Goal: Task Accomplishment & Management: Manage account settings

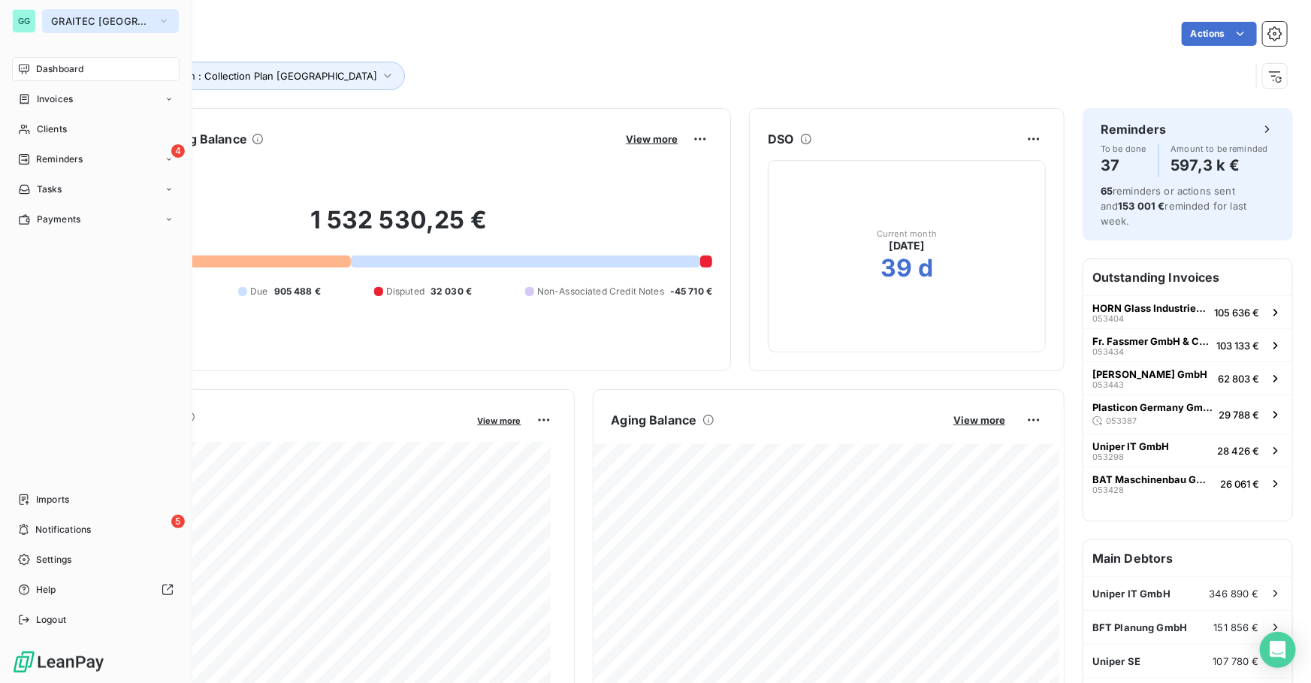
click at [96, 20] on span "GRAITEC [GEOGRAPHIC_DATA]" at bounding box center [101, 21] width 101 height 12
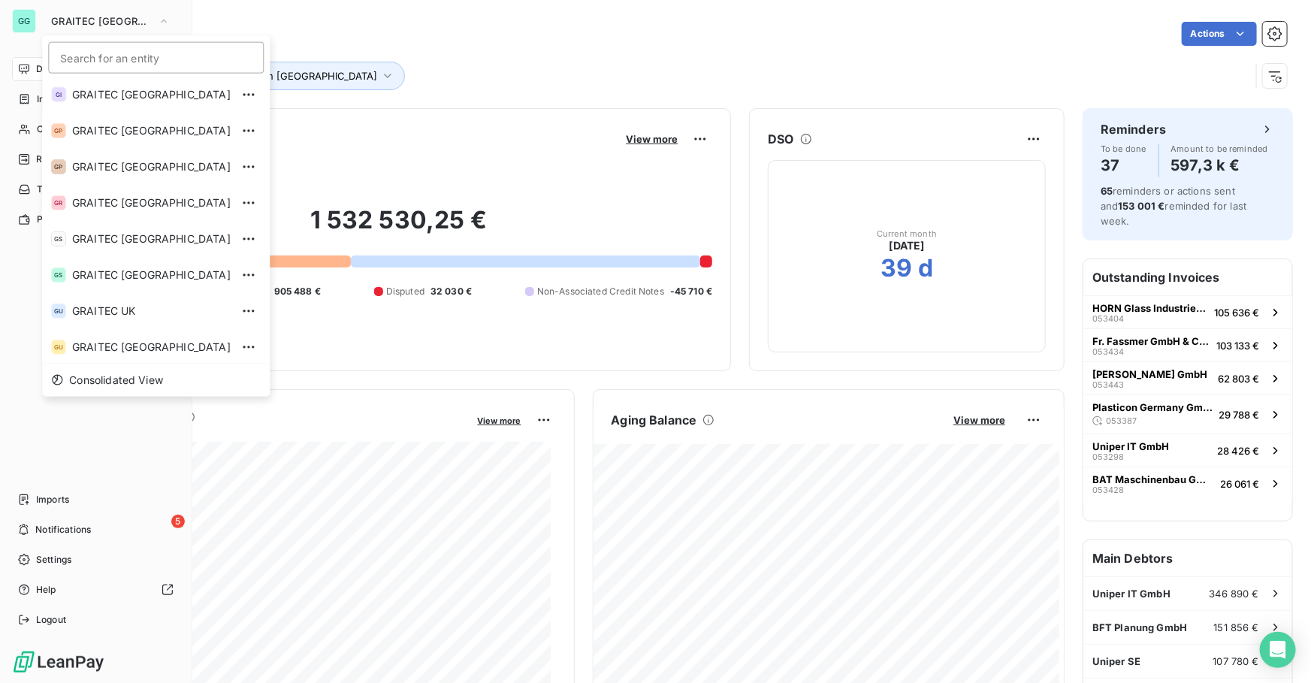
scroll to position [149, 0]
click at [121, 345] on span "GRAITEC [GEOGRAPHIC_DATA]" at bounding box center [151, 345] width 159 height 15
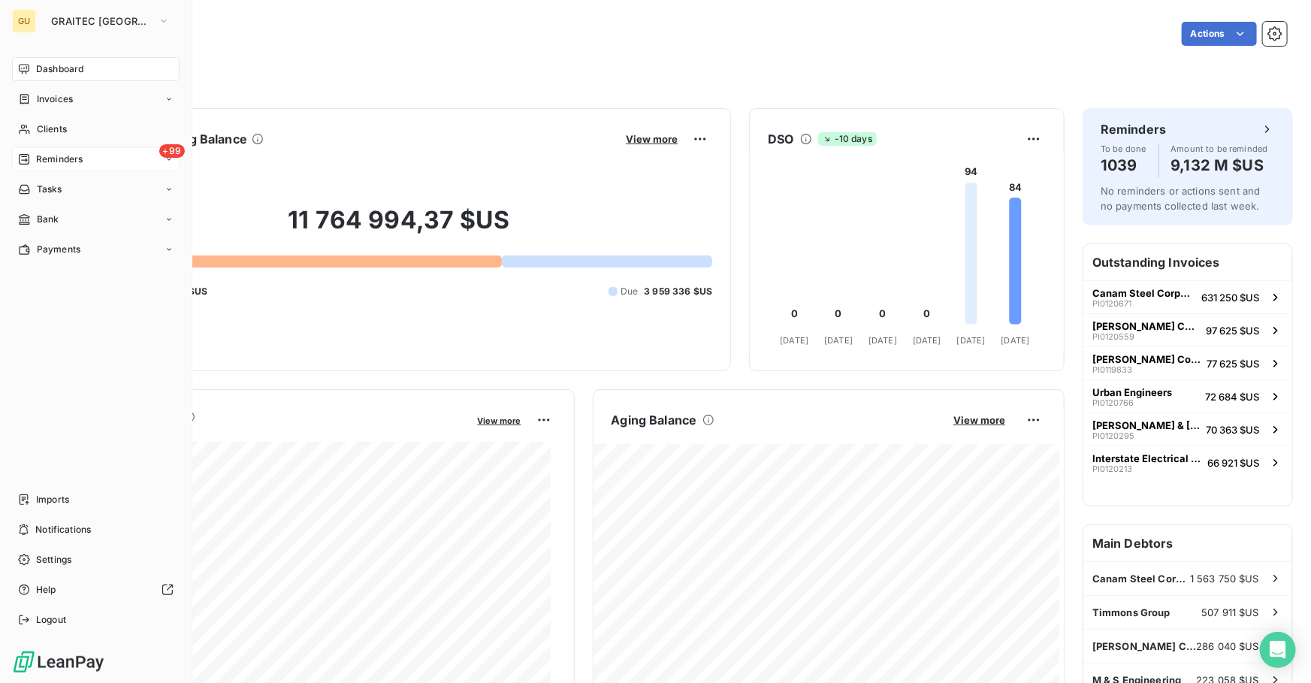
click at [68, 152] on span "Reminders" at bounding box center [59, 159] width 47 height 14
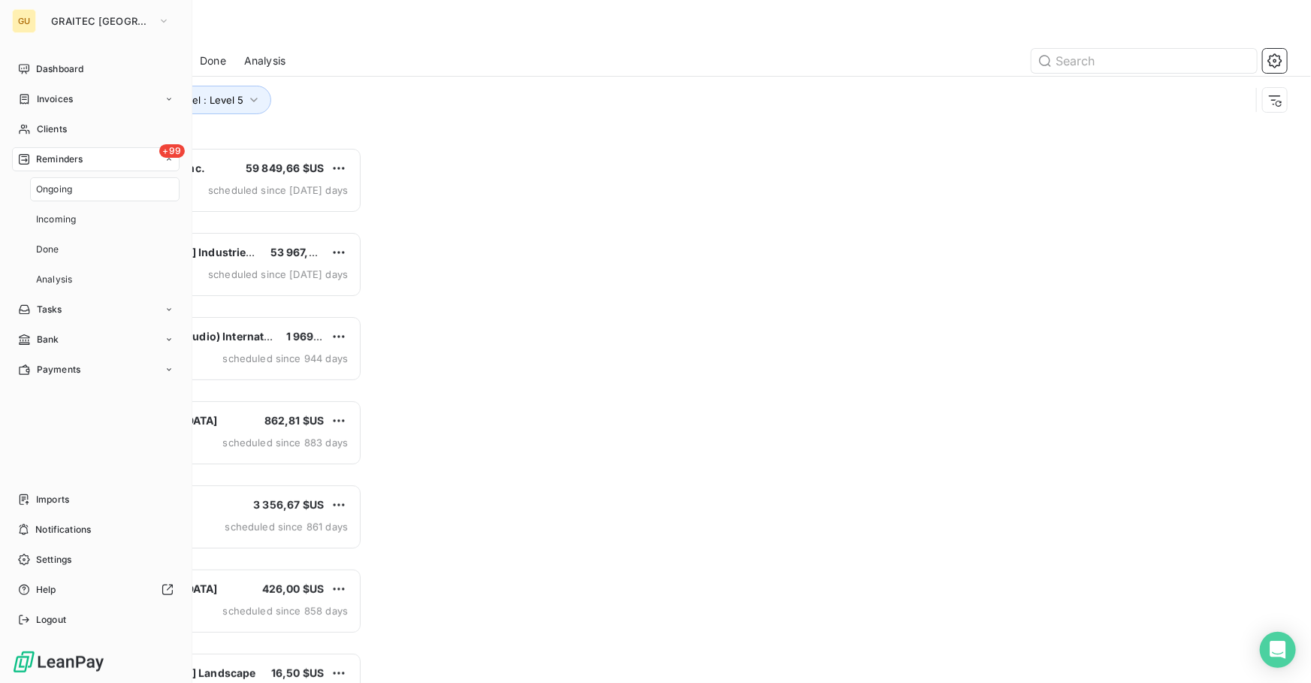
scroll to position [526, 279]
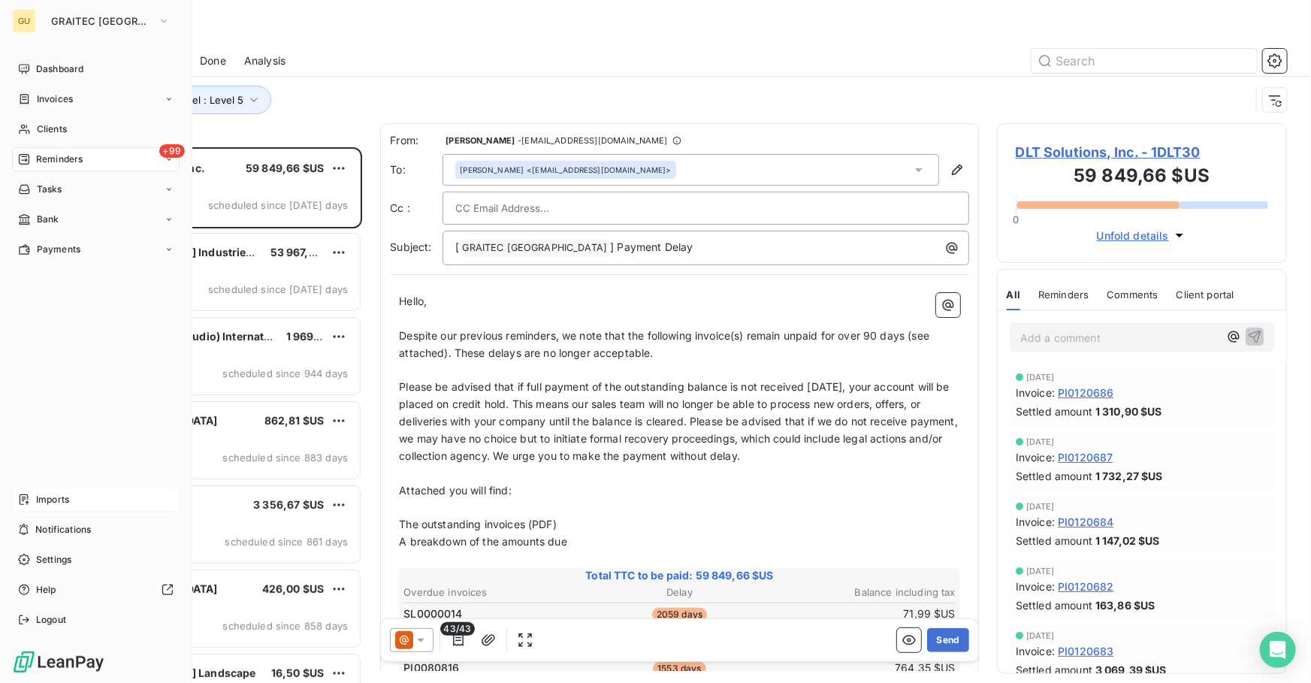
click at [53, 498] on span "Imports" at bounding box center [52, 500] width 33 height 14
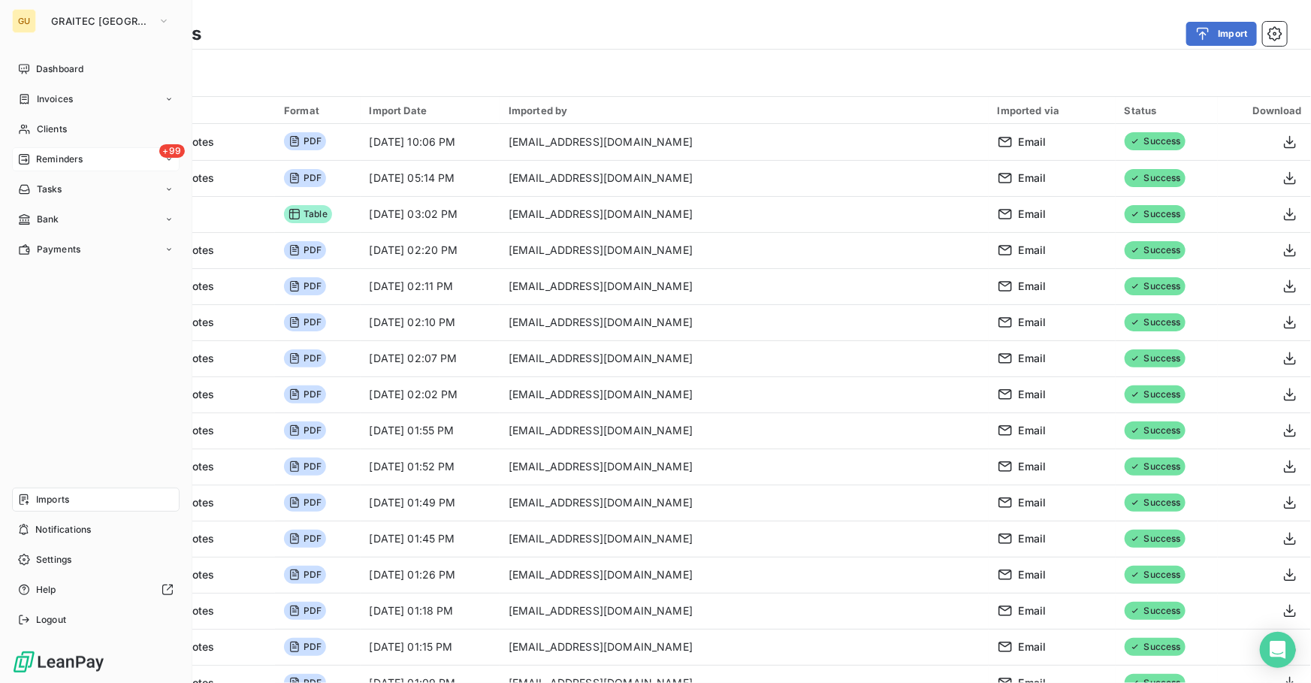
click at [105, 158] on div "+99 Reminders" at bounding box center [96, 159] width 168 height 24
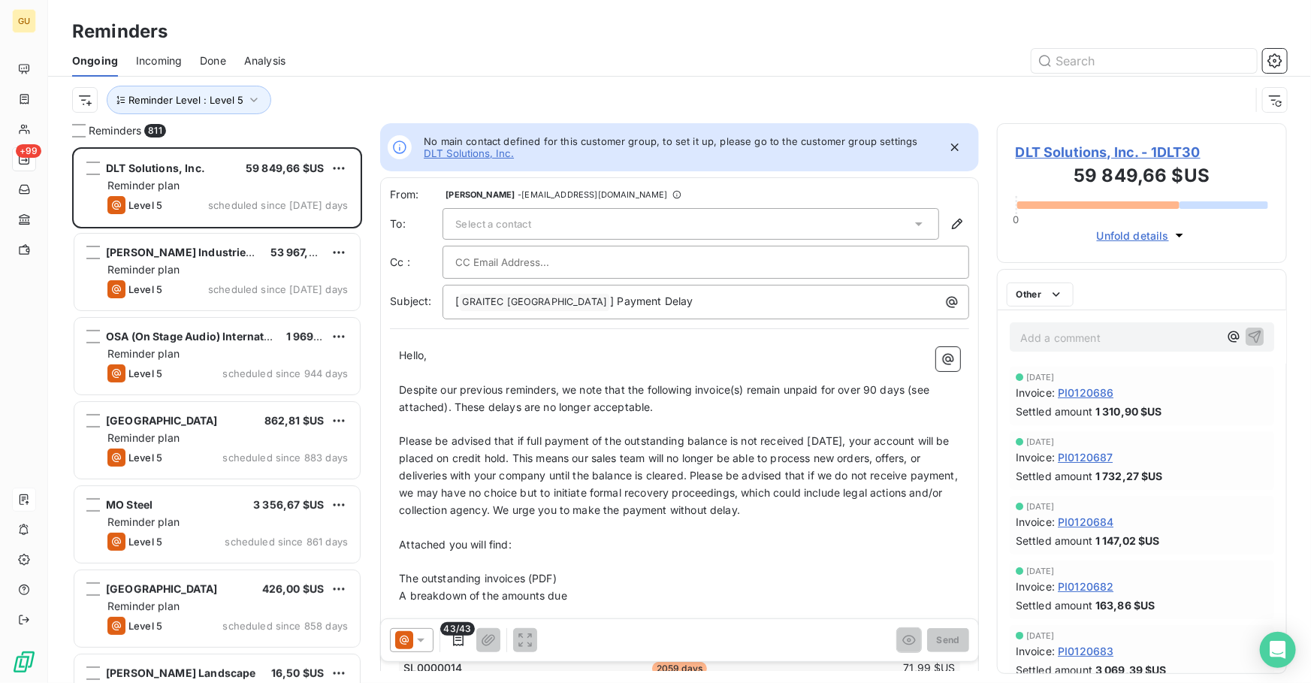
scroll to position [526, 279]
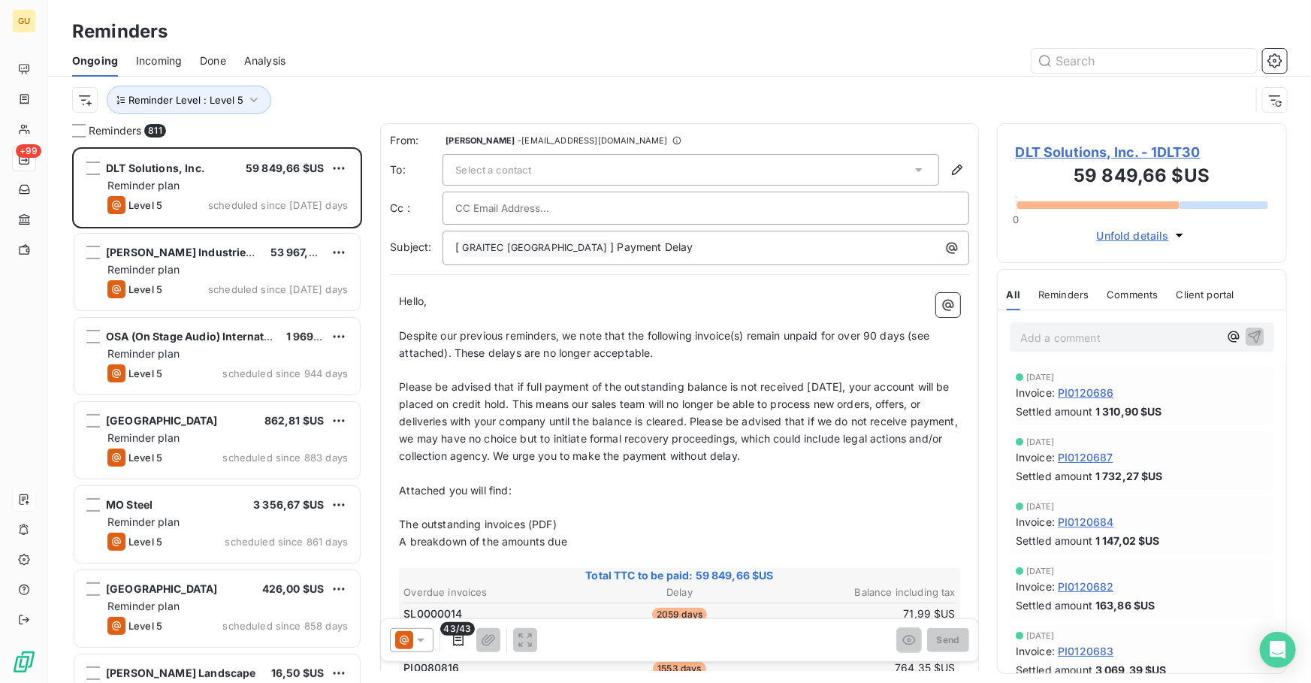
click at [217, 61] on span "Done" at bounding box center [213, 60] width 26 height 15
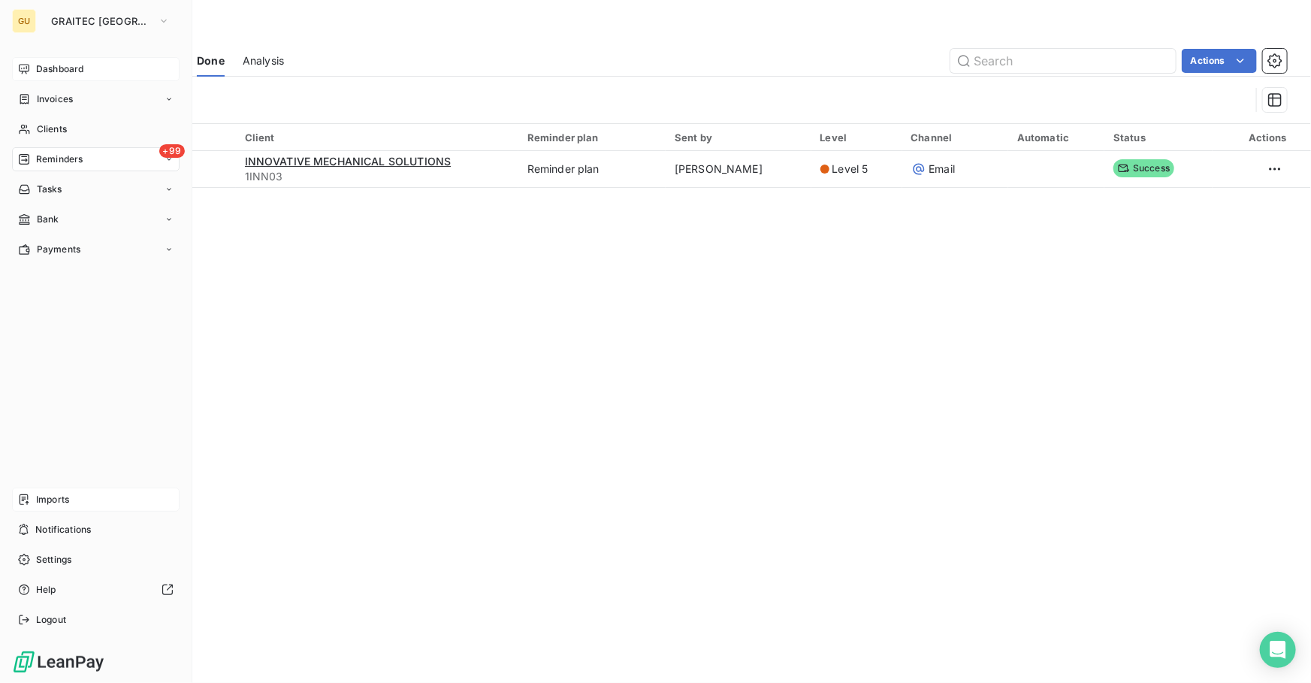
click at [56, 78] on div "Dashboard" at bounding box center [96, 69] width 168 height 24
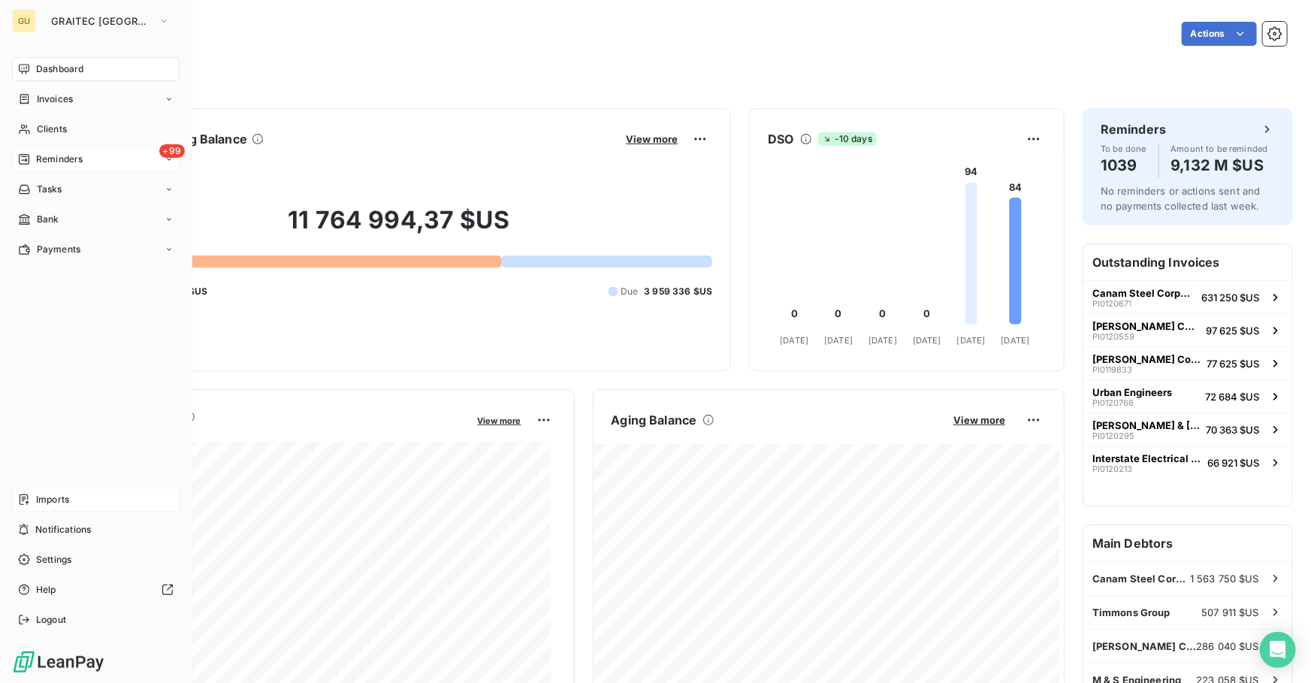
click at [66, 159] on span "Reminders" at bounding box center [59, 159] width 47 height 14
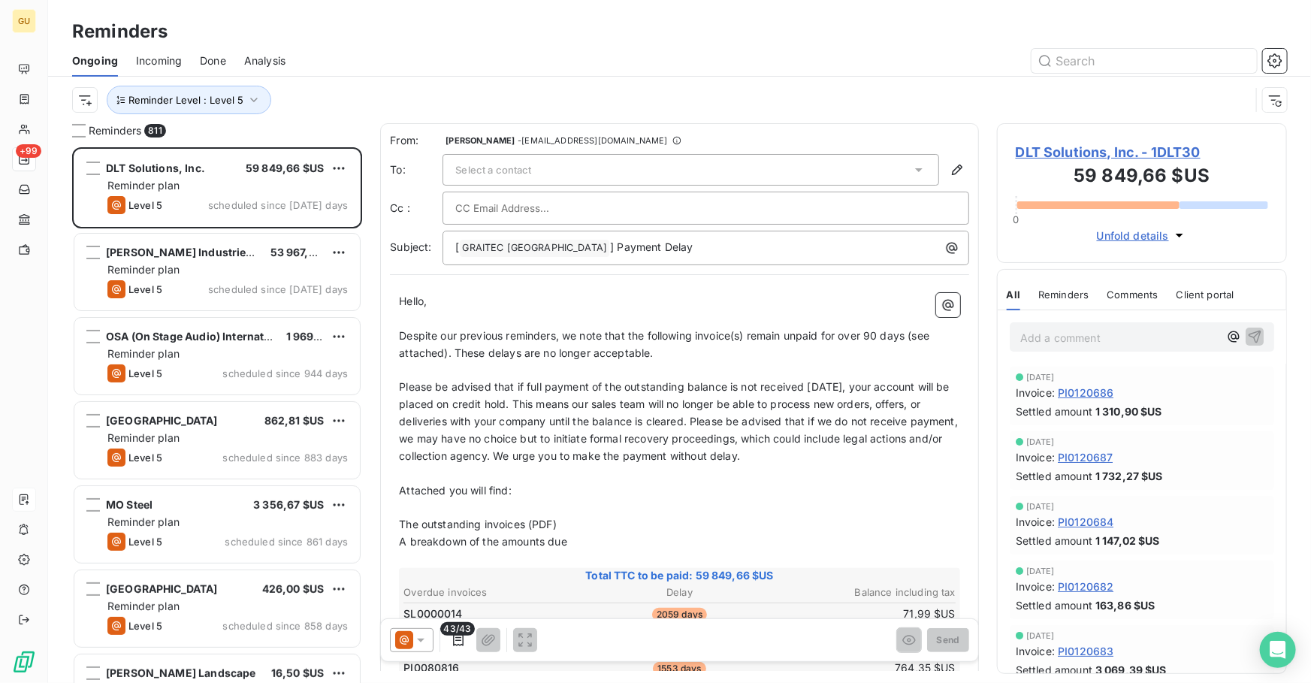
scroll to position [526, 279]
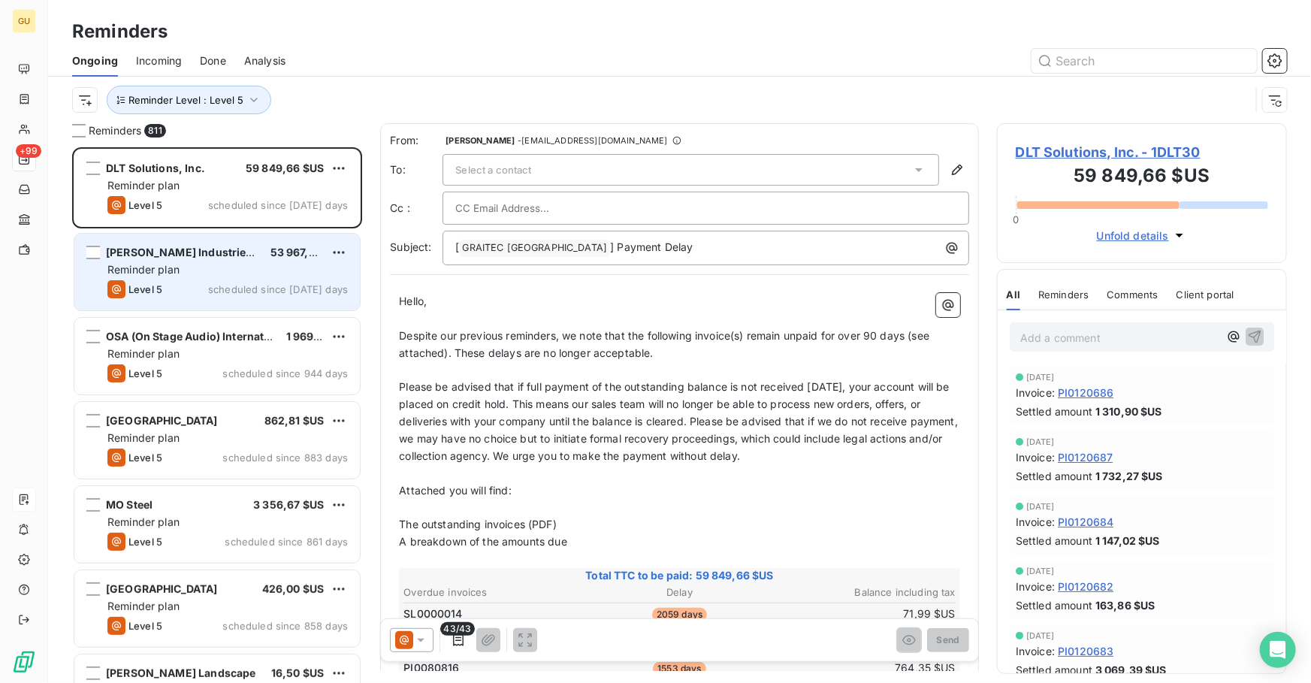
click at [174, 254] on span "[PERSON_NAME] Industries Group, Inc." at bounding box center [210, 252] width 208 height 13
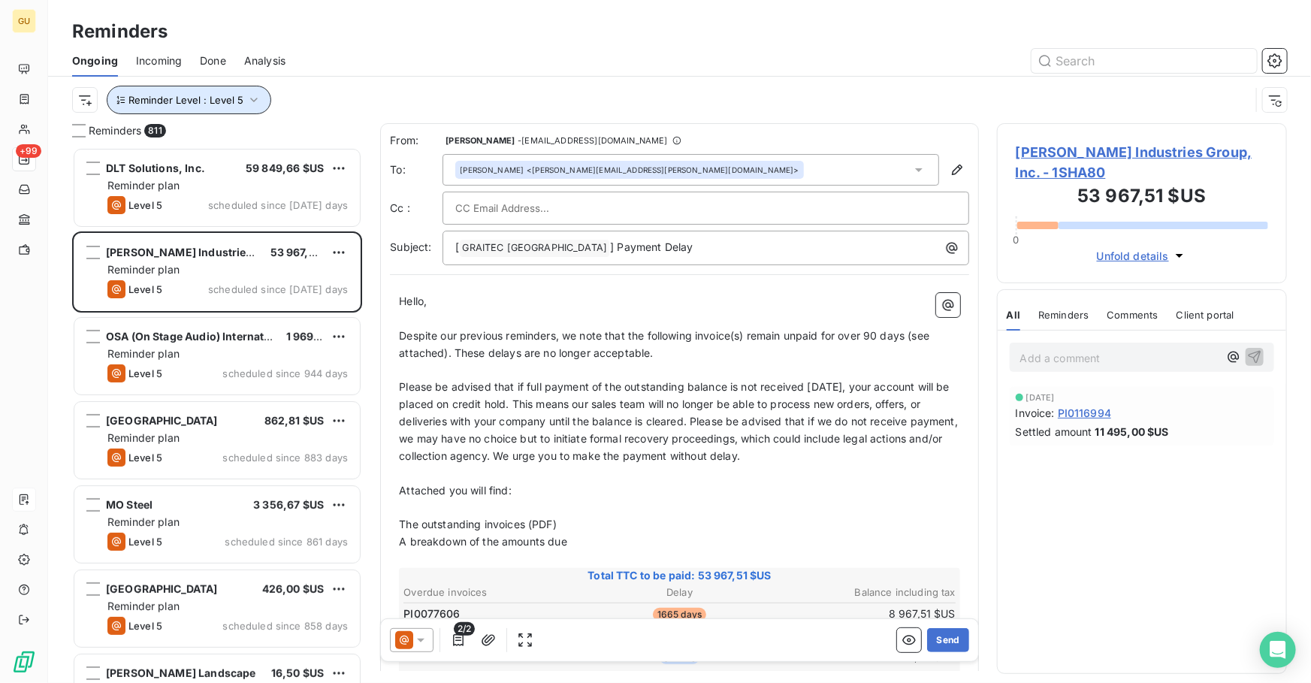
click at [217, 88] on button "Reminder Level : Level 5" at bounding box center [189, 100] width 165 height 29
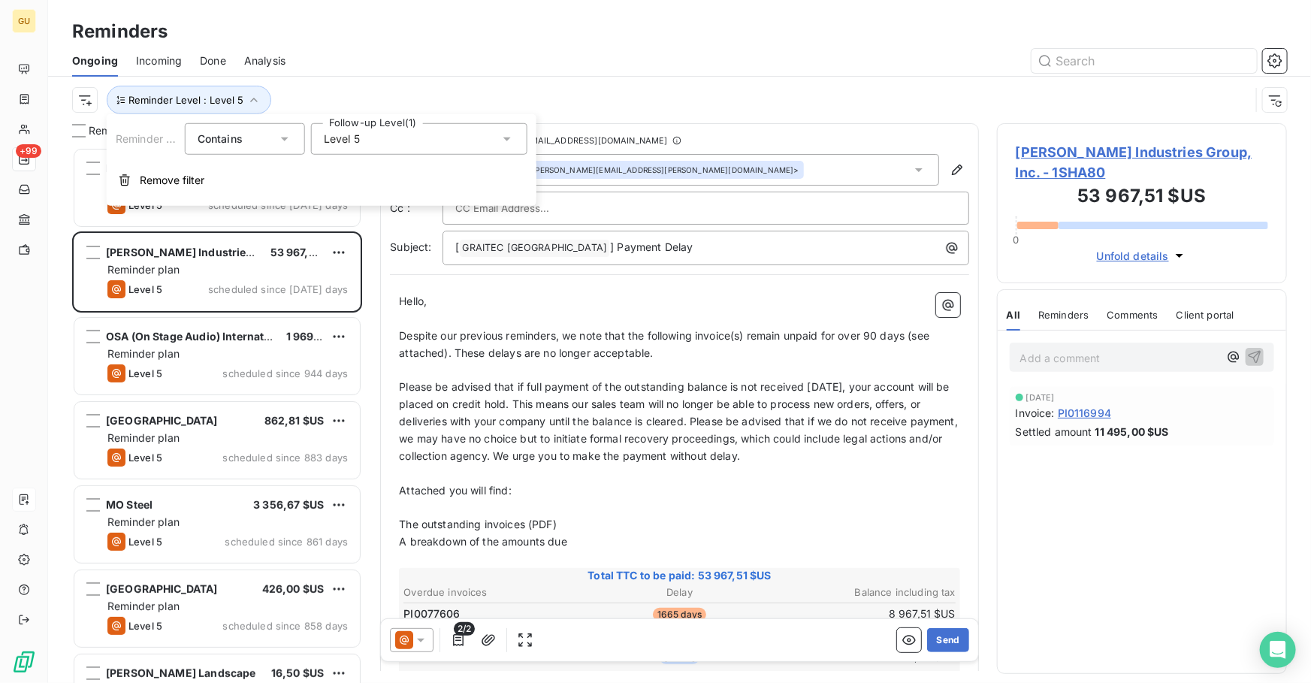
click at [399, 133] on div "Level 5" at bounding box center [419, 139] width 216 height 32
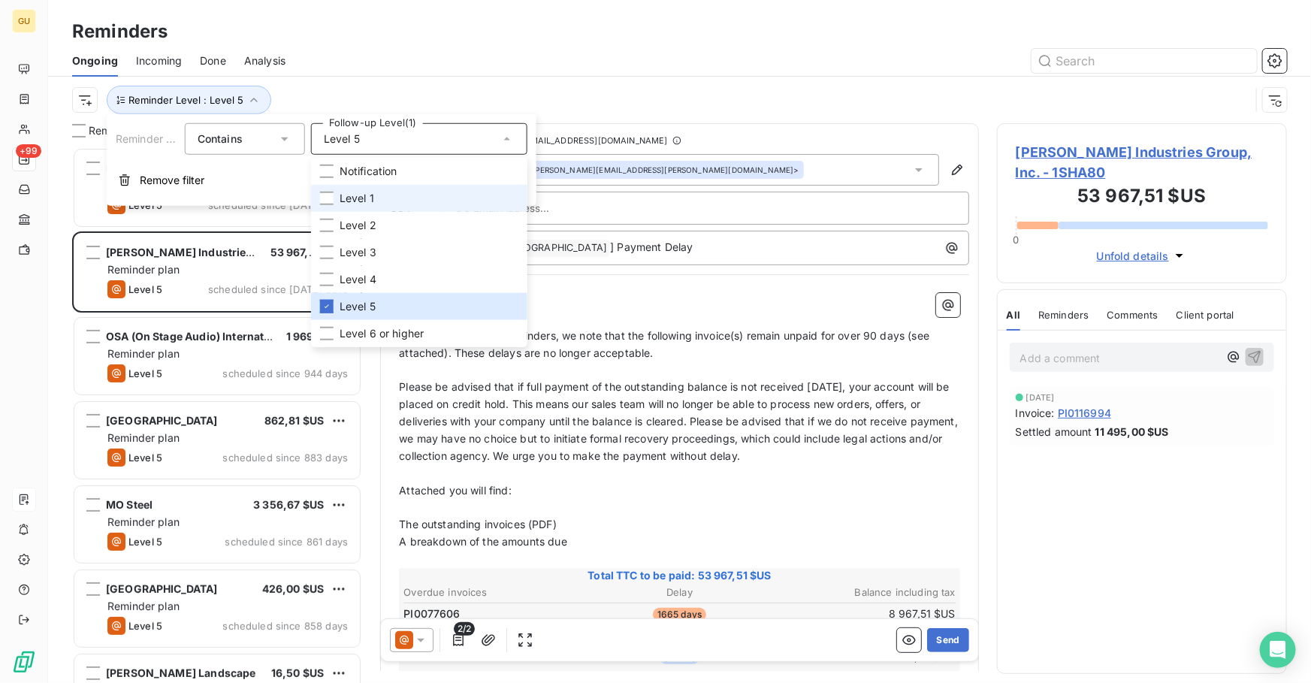
drag, startPoint x: 361, startPoint y: 195, endPoint x: 345, endPoint y: 203, distance: 17.8
click at [360, 195] on span "Level 1" at bounding box center [357, 198] width 35 height 15
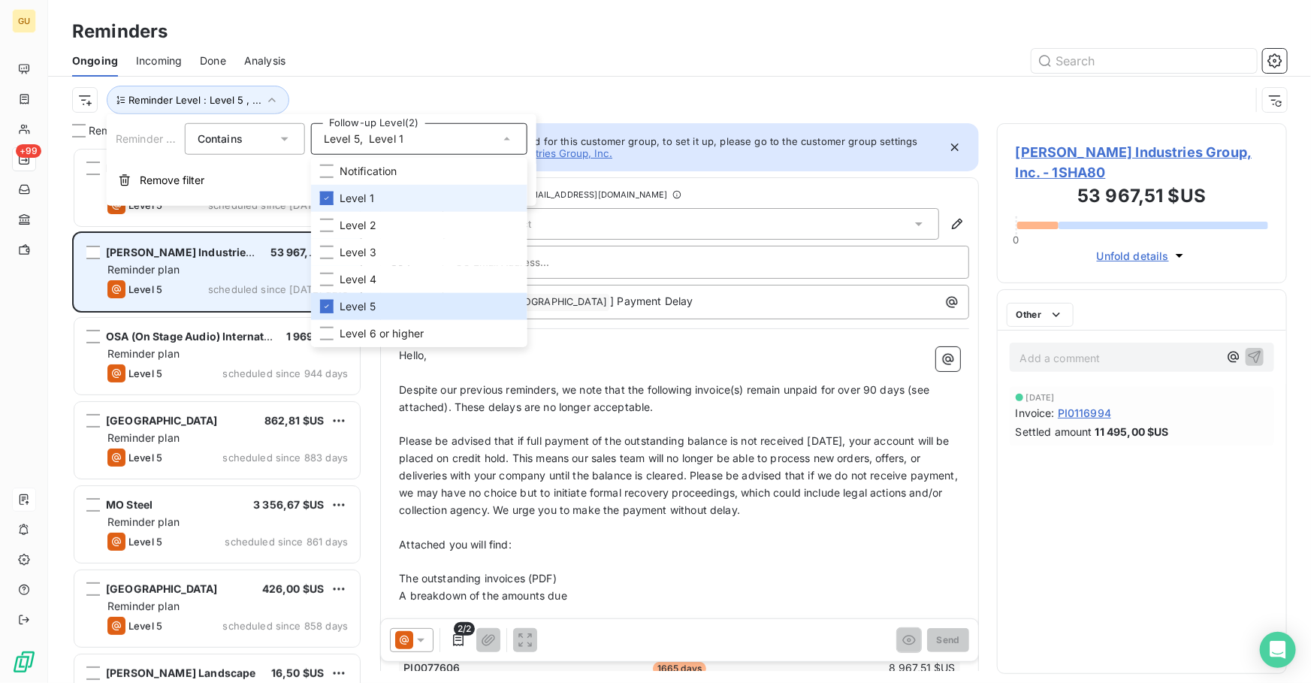
scroll to position [526, 279]
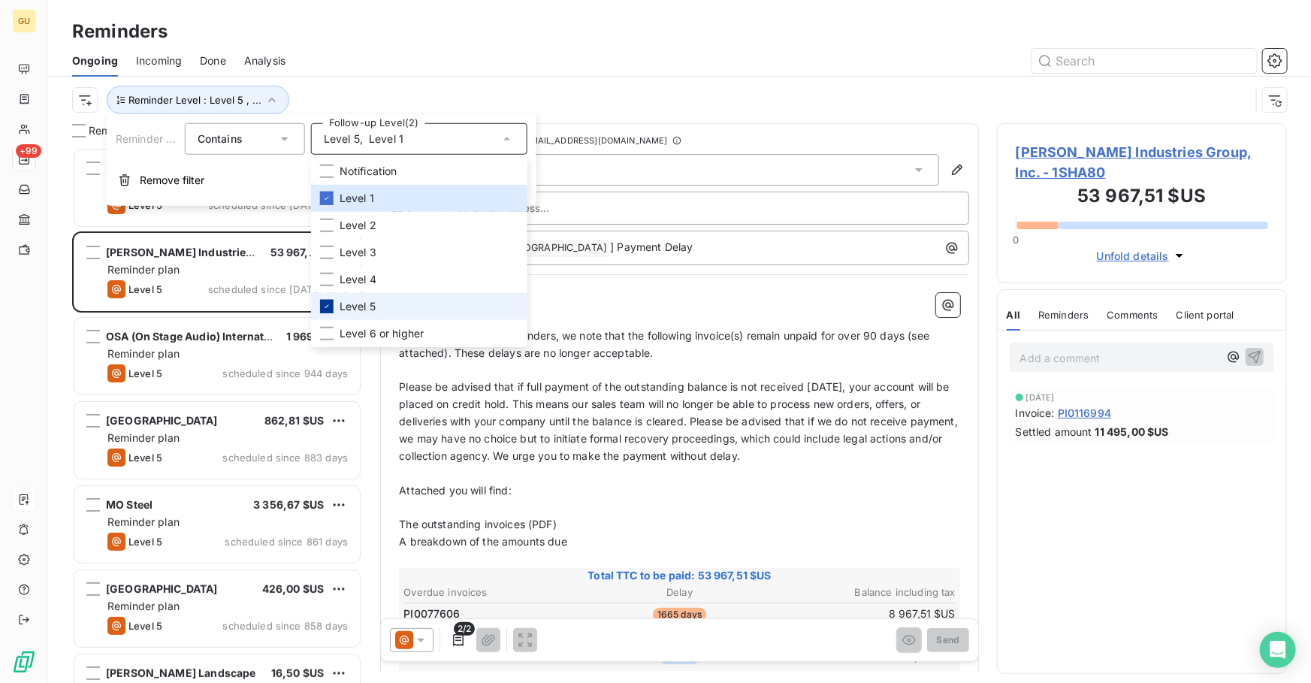
click at [330, 311] on div at bounding box center [327, 307] width 14 height 14
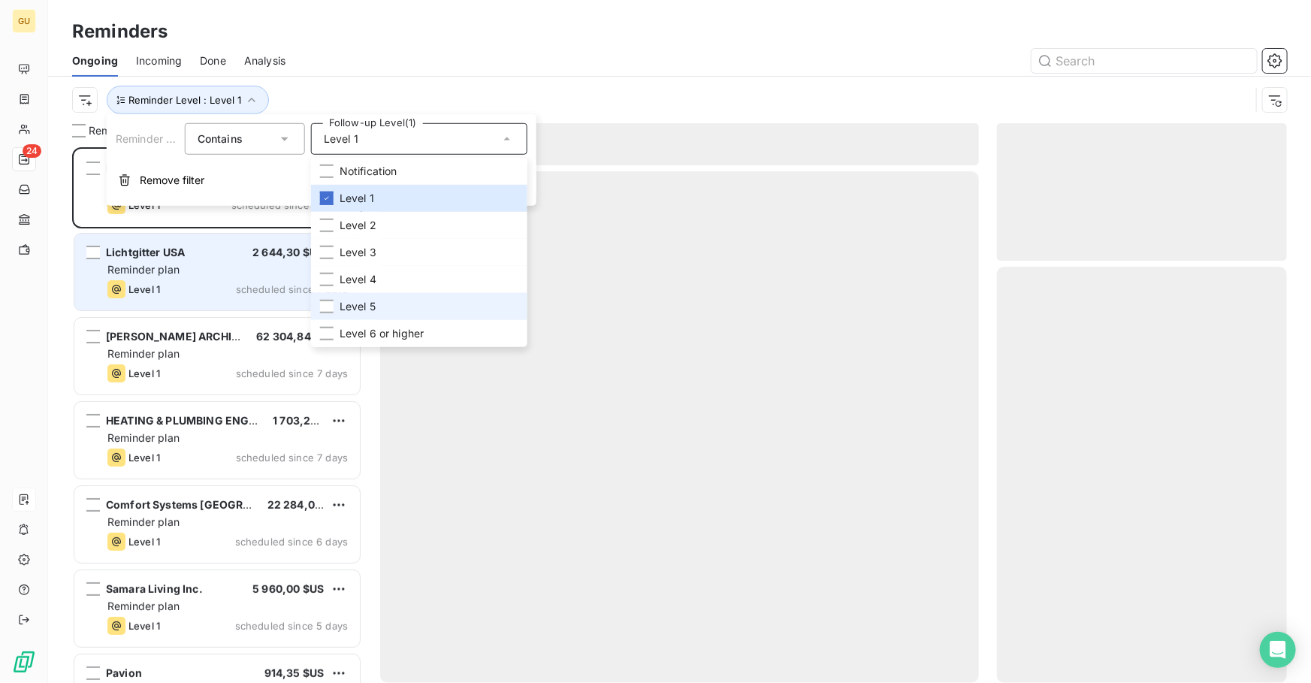
scroll to position [526, 279]
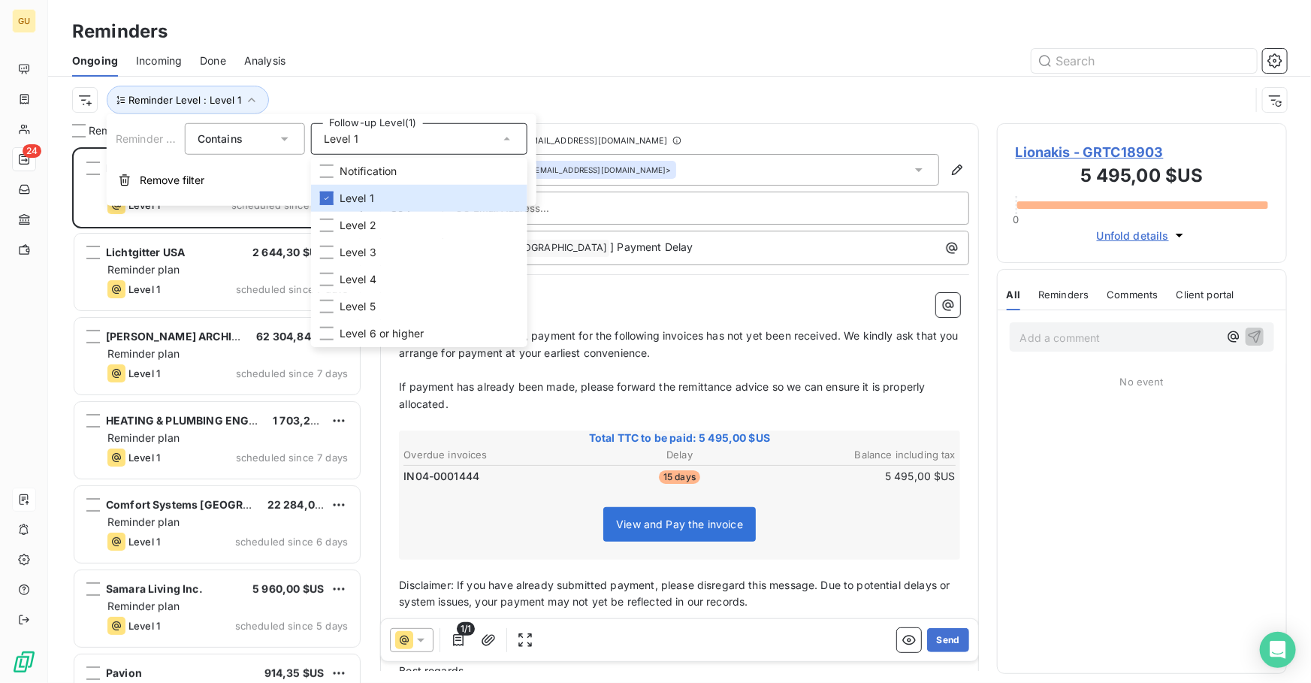
click at [482, 53] on div at bounding box center [794, 61] width 983 height 24
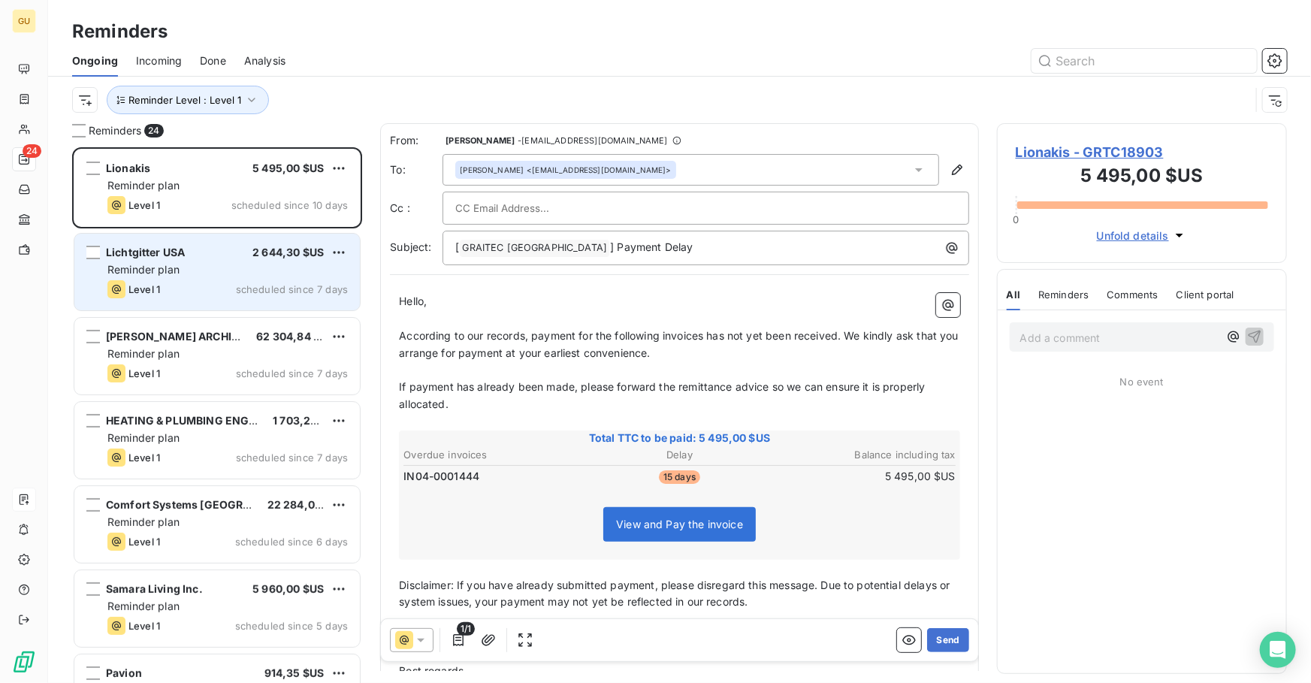
click at [285, 300] on div "Lichtgitter USA 2 644,30 $US Reminder plan Level 1 scheduled since 7 days" at bounding box center [216, 272] width 285 height 77
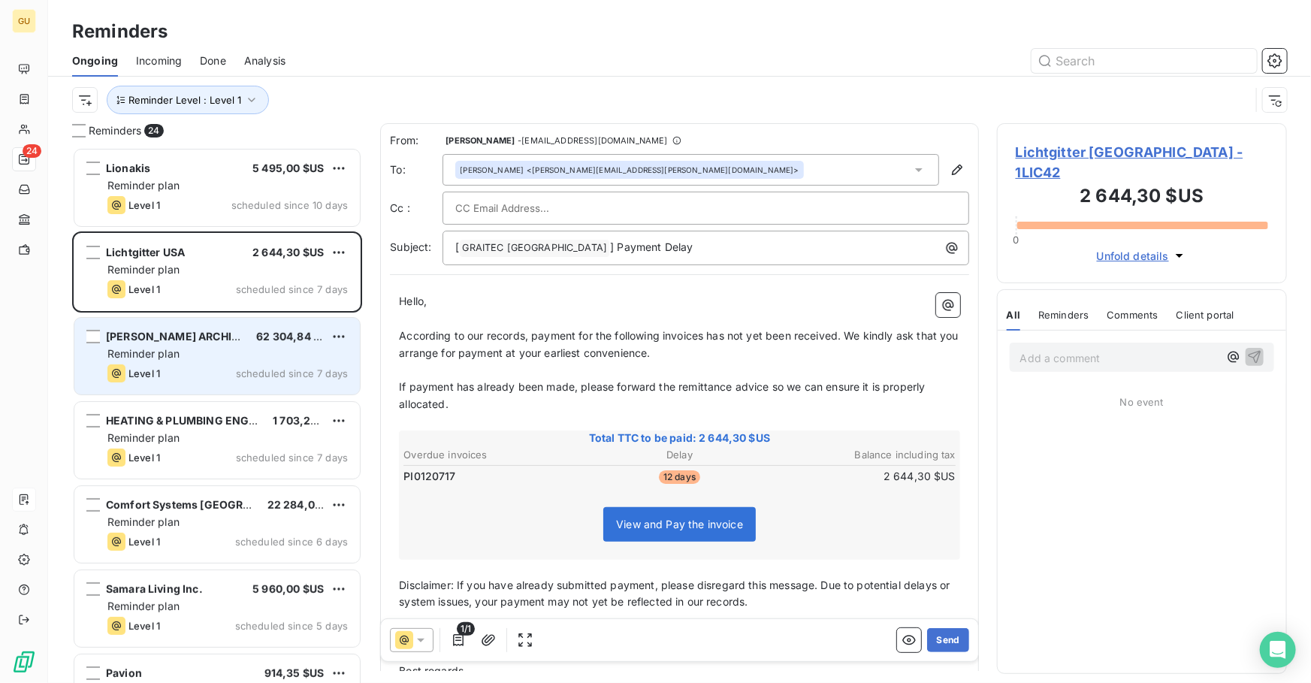
click at [276, 358] on div "Reminder plan" at bounding box center [227, 353] width 240 height 15
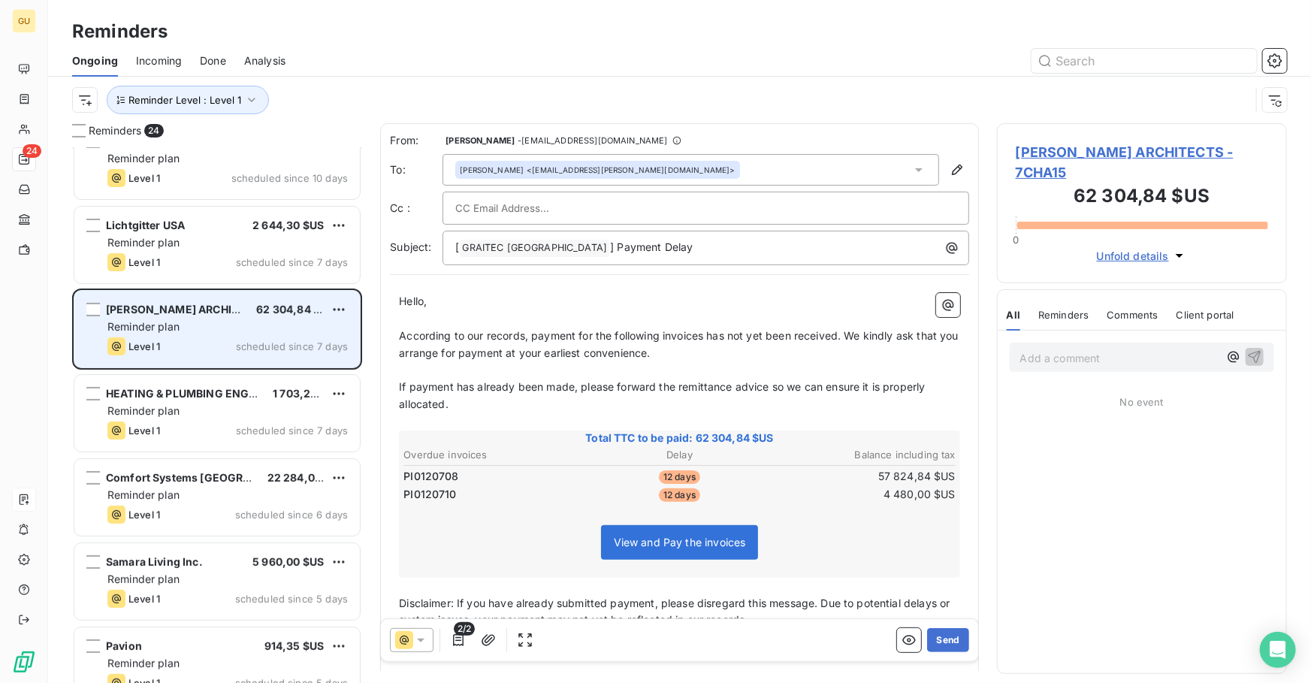
scroll to position [55, 0]
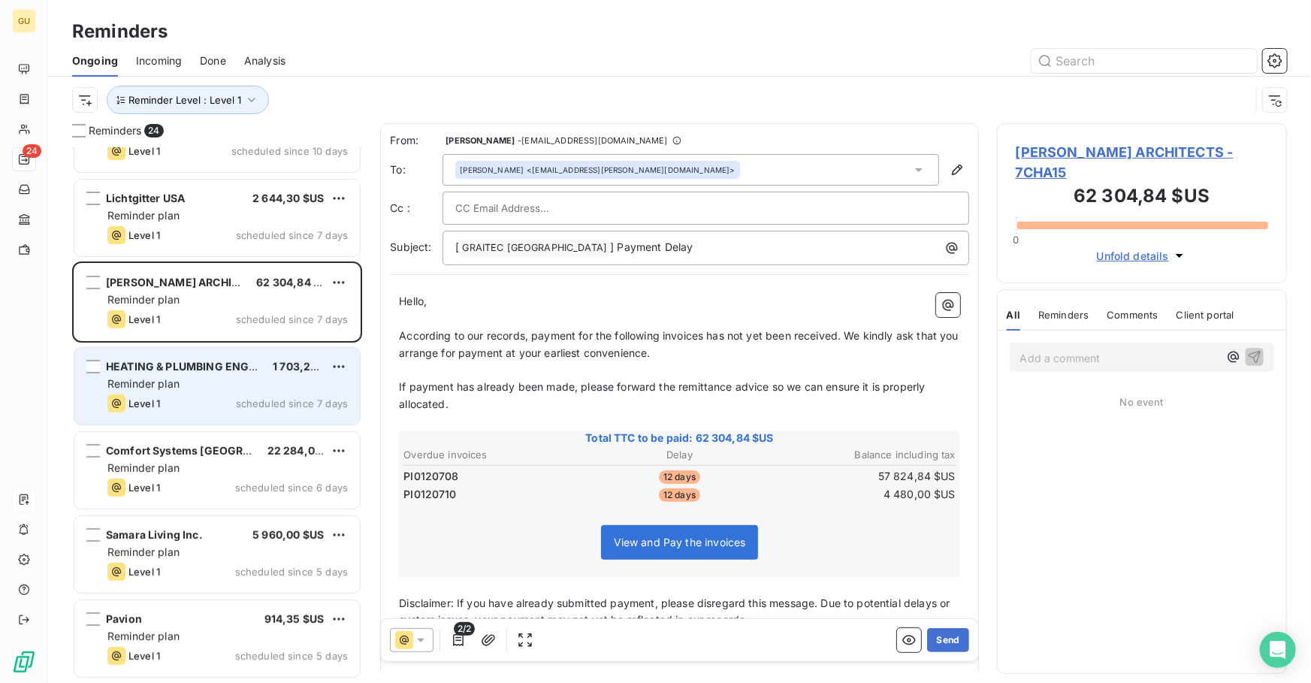
click at [227, 387] on div "Reminder plan" at bounding box center [227, 383] width 240 height 15
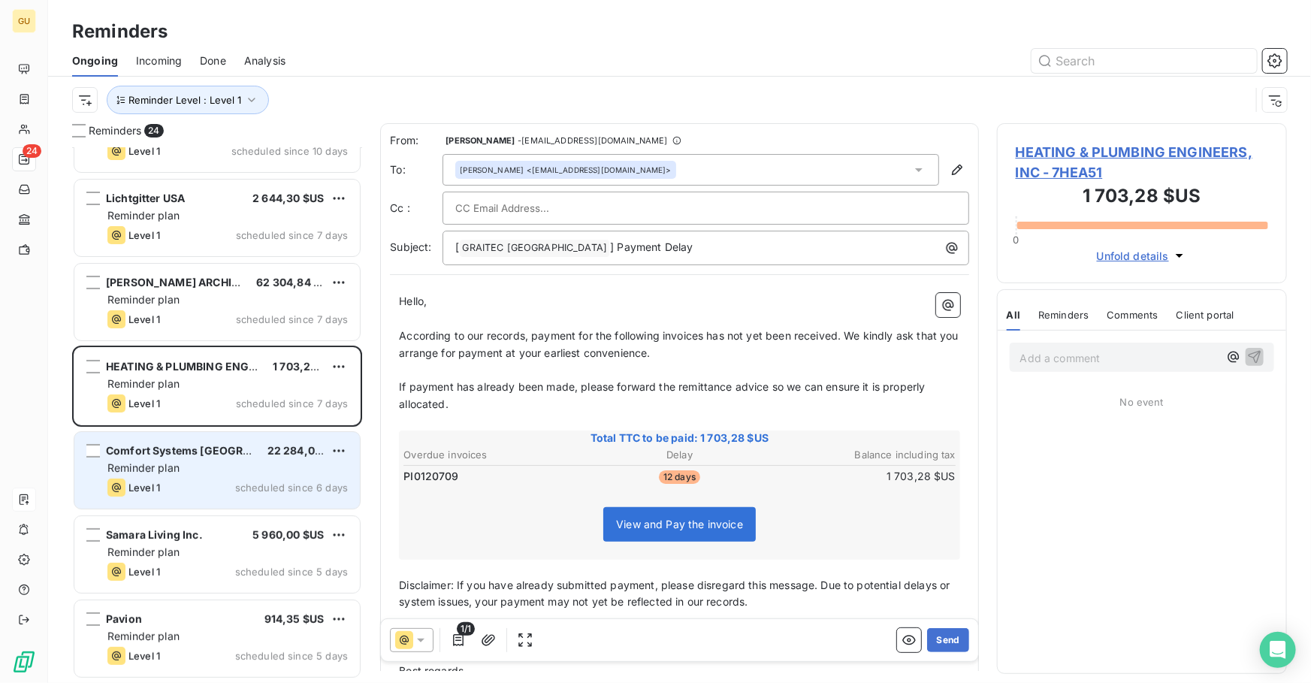
click at [207, 481] on div "Level 1 scheduled since 6 days" at bounding box center [227, 488] width 240 height 18
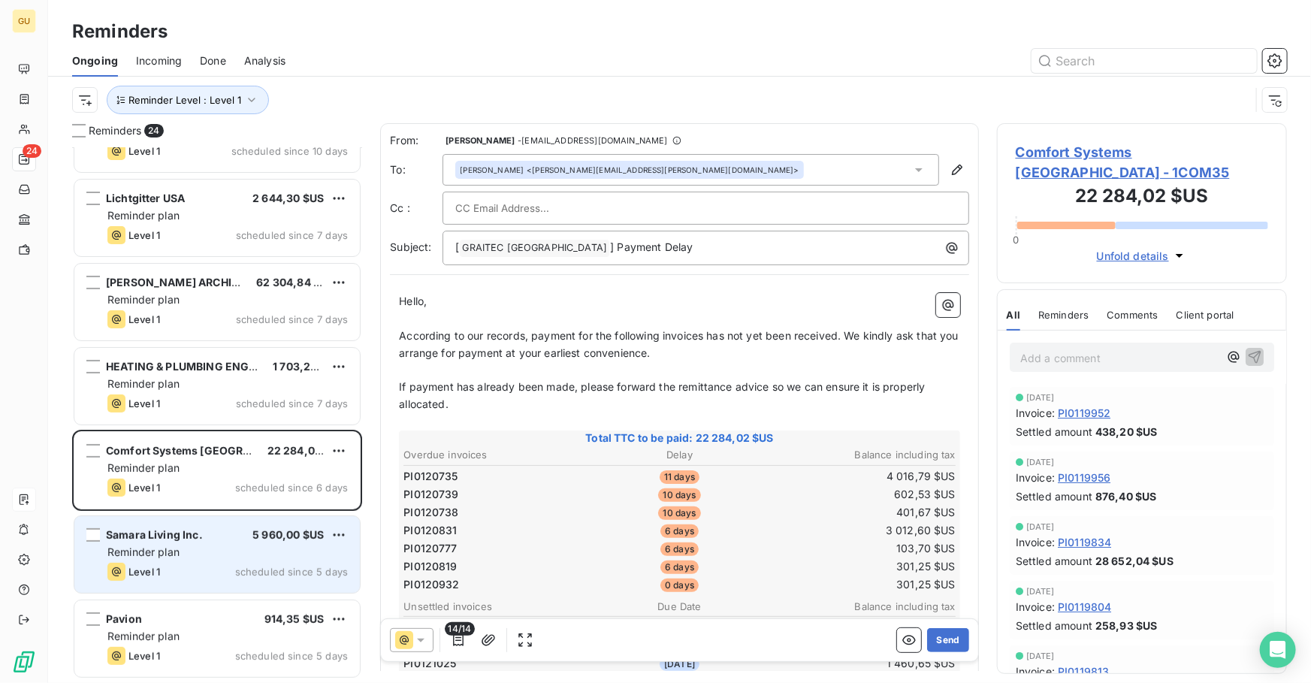
click at [204, 526] on div "Samara Living Inc. 5 960,00 $US Reminder plan Level 1 scheduled since 5 days" at bounding box center [216, 554] width 285 height 77
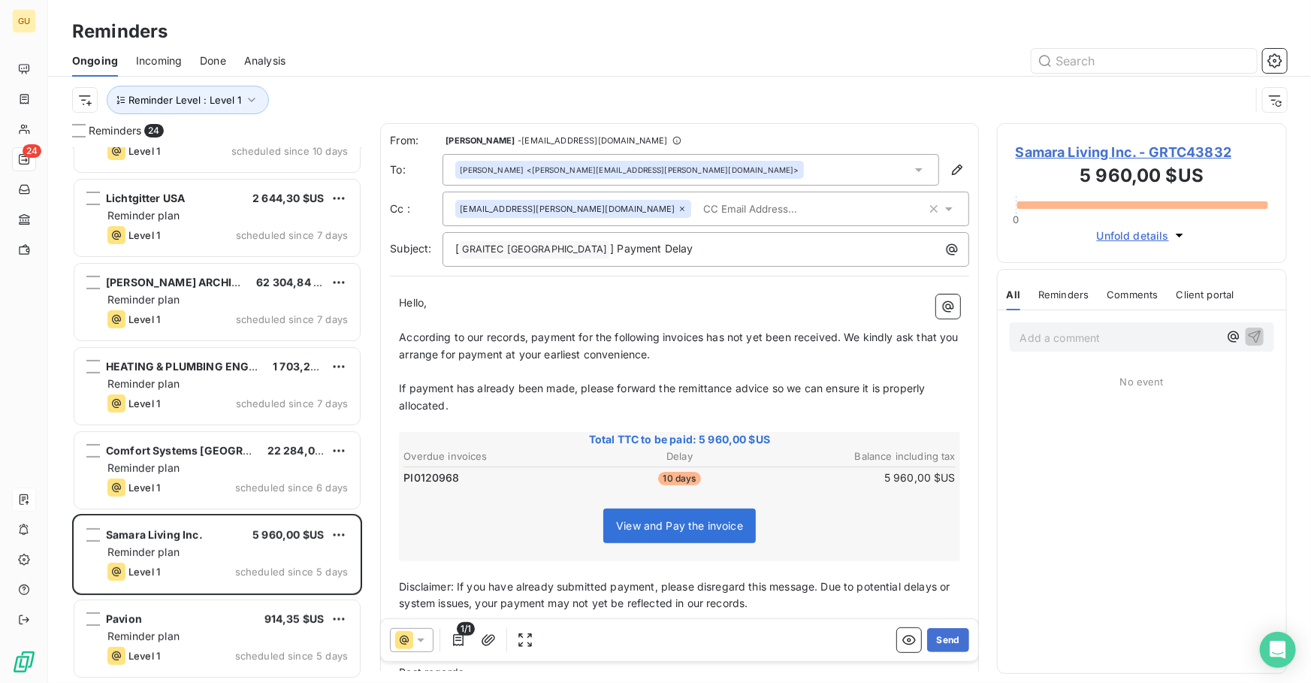
click at [1116, 158] on span "Samara Living Inc. - GRTC43832" at bounding box center [1142, 152] width 252 height 20
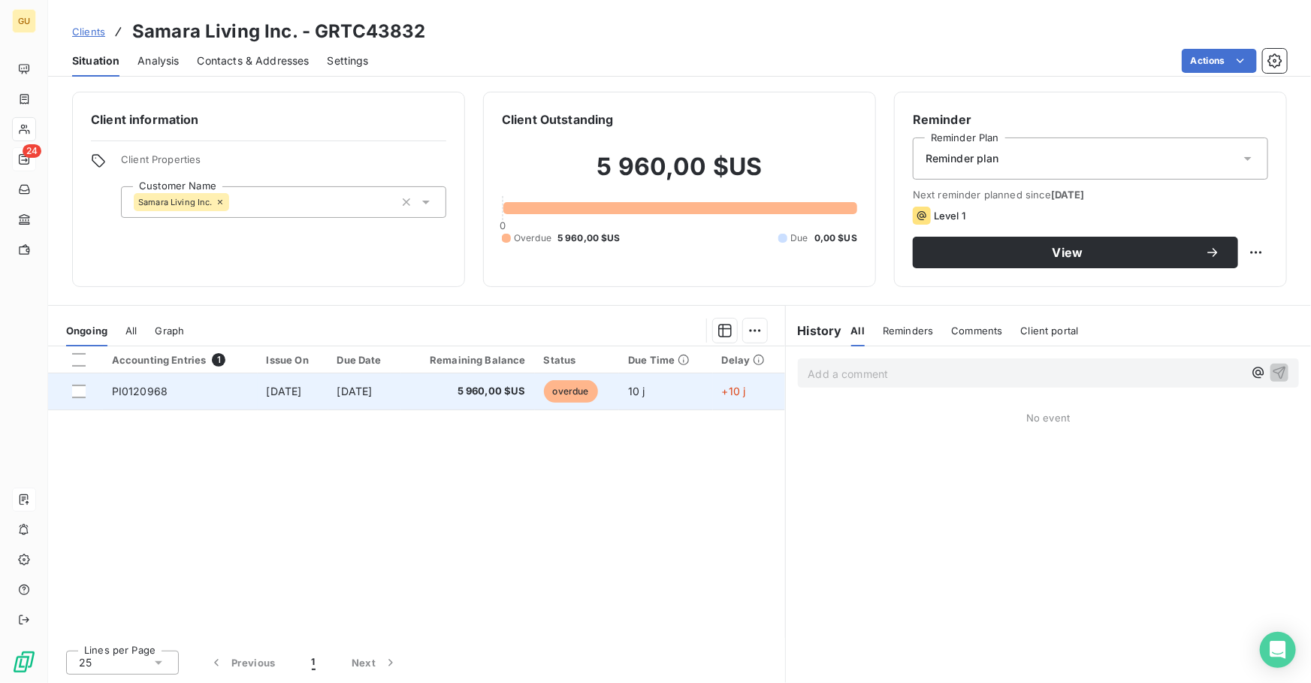
click at [368, 388] on span "[DATE]" at bounding box center [354, 391] width 35 height 13
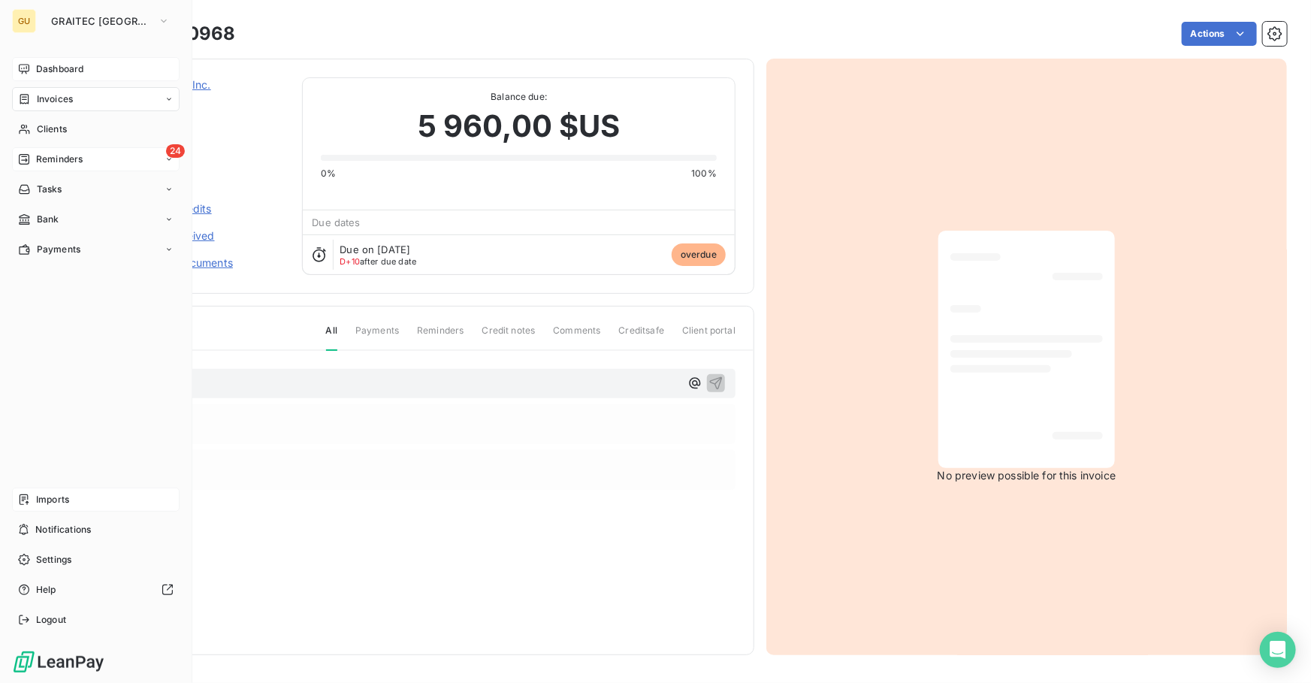
click at [31, 63] on div "Dashboard" at bounding box center [96, 69] width 168 height 24
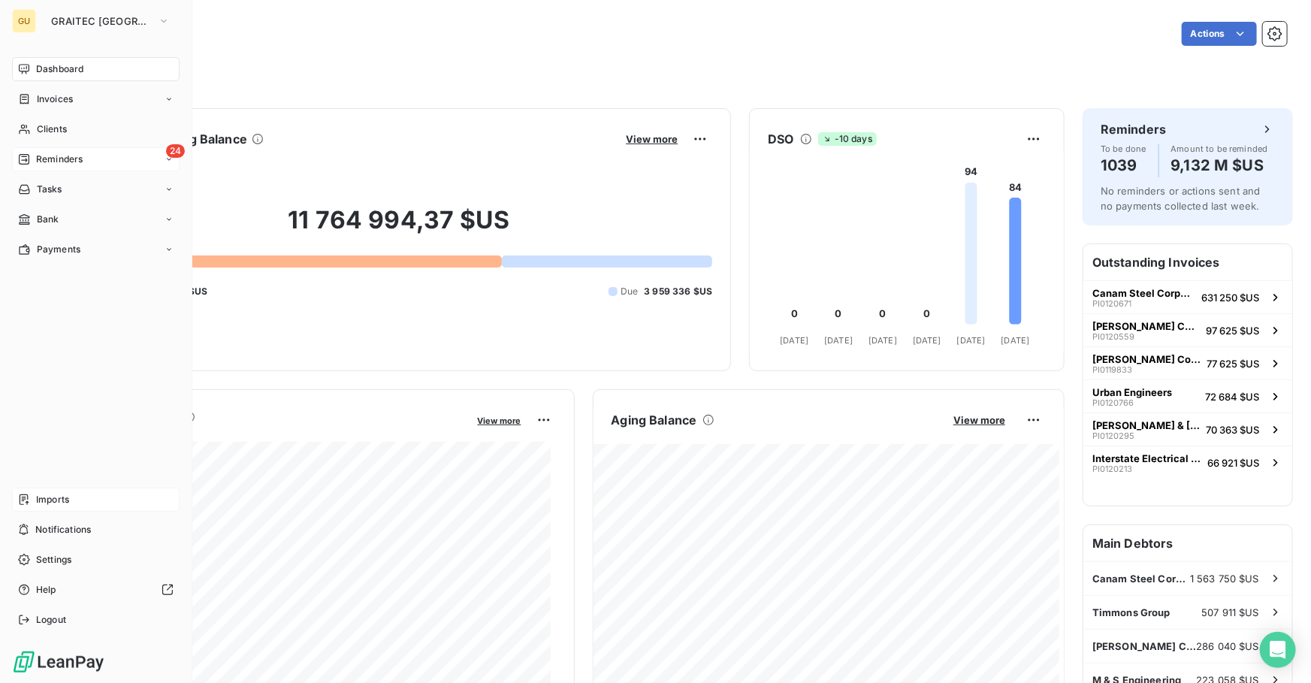
click at [65, 493] on span "Imports" at bounding box center [52, 500] width 33 height 14
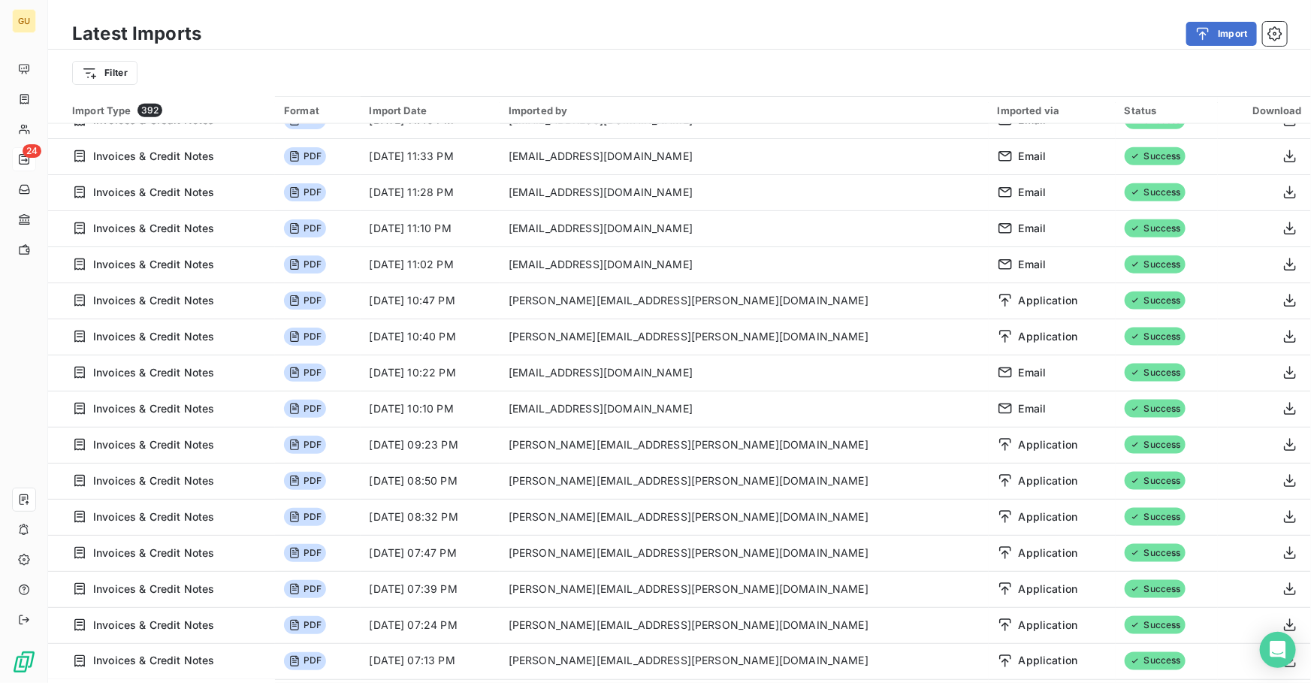
scroll to position [887, 0]
